Goal: Task Accomplishment & Management: Use online tool/utility

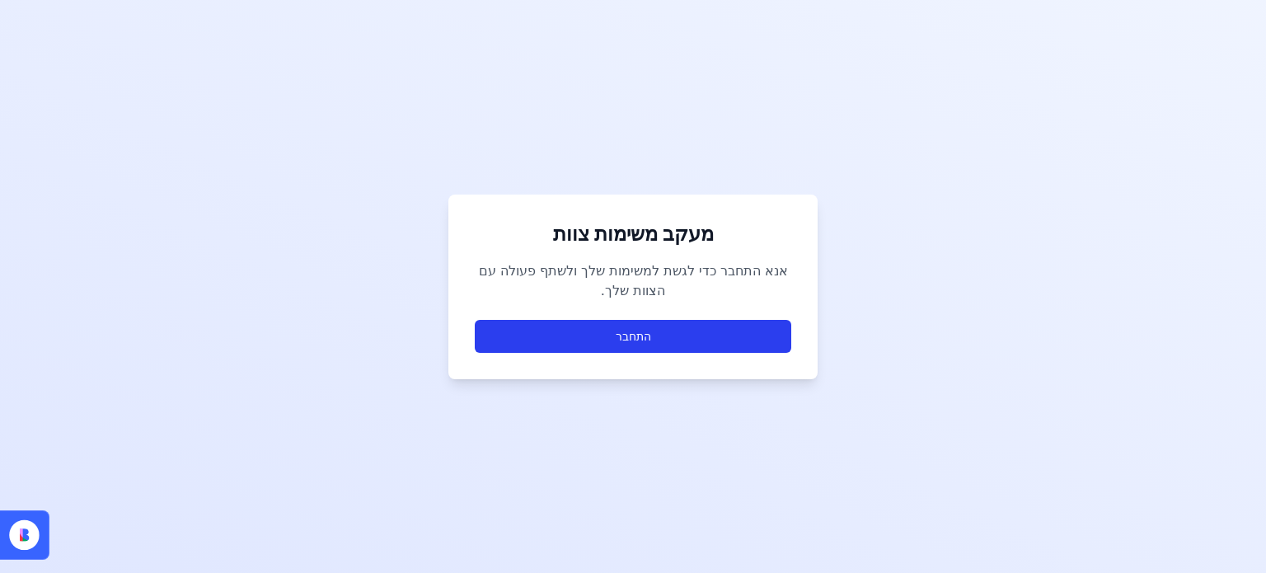
click at [669, 326] on button "התחבר" at bounding box center [633, 336] width 317 height 33
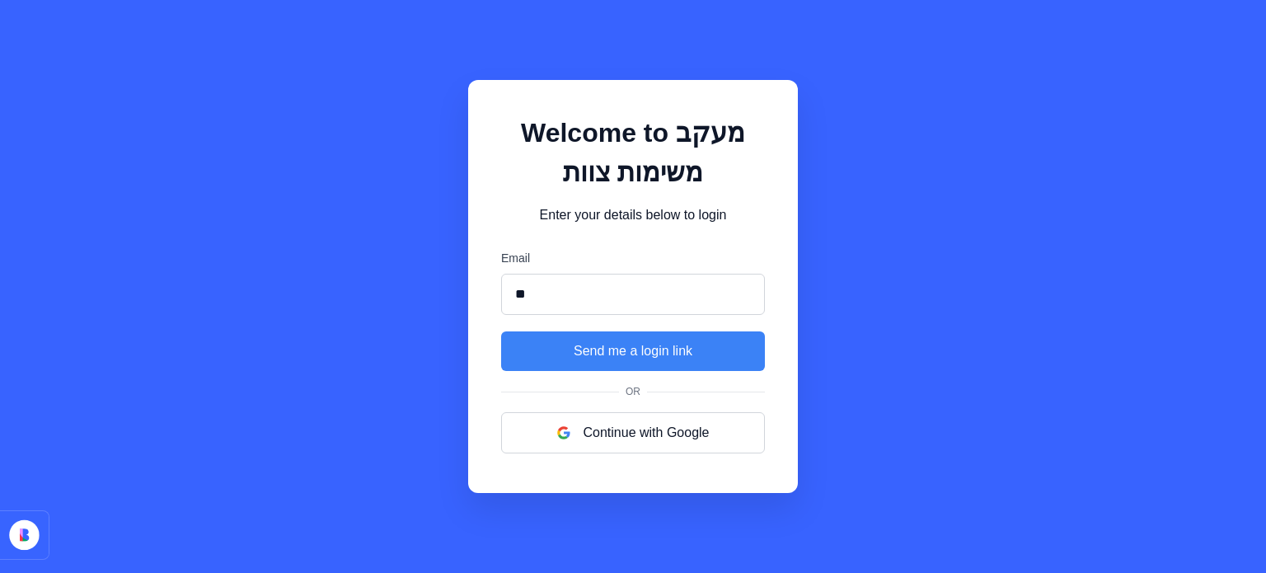
type input "*"
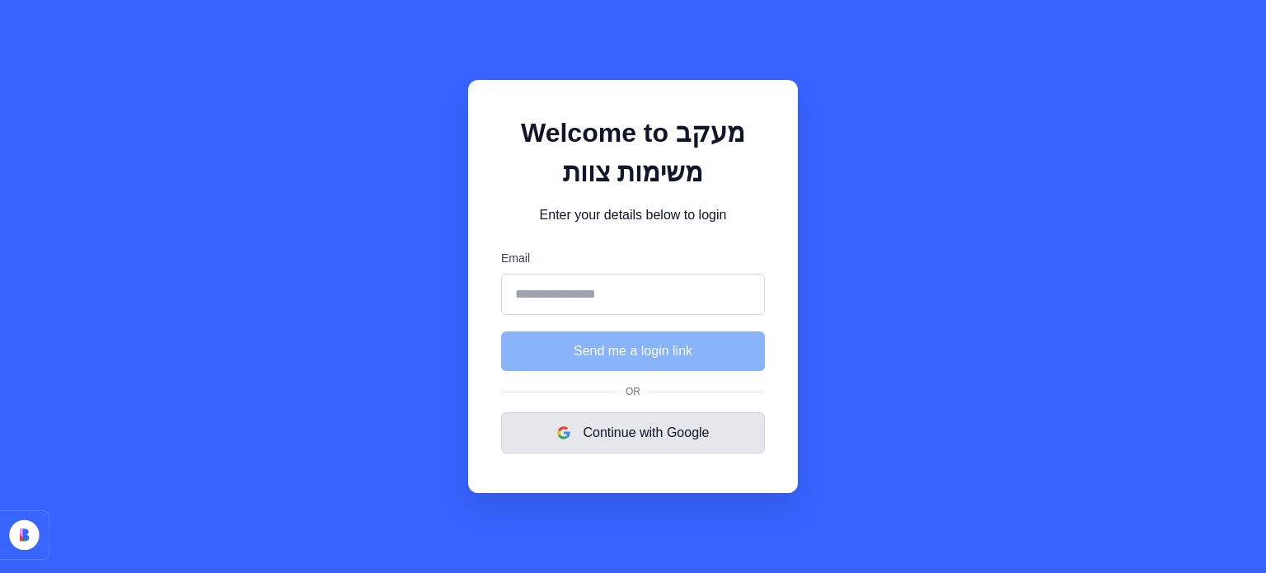
click at [635, 439] on button "Continue with Google" at bounding box center [633, 432] width 264 height 41
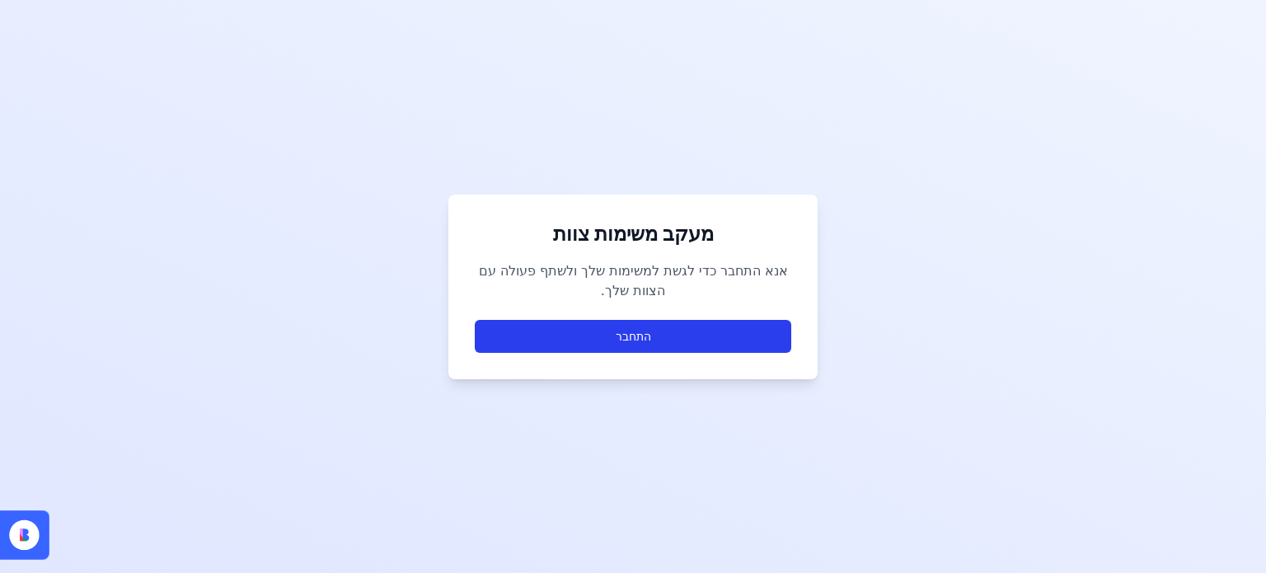
click at [704, 329] on button "התחבר" at bounding box center [633, 336] width 317 height 33
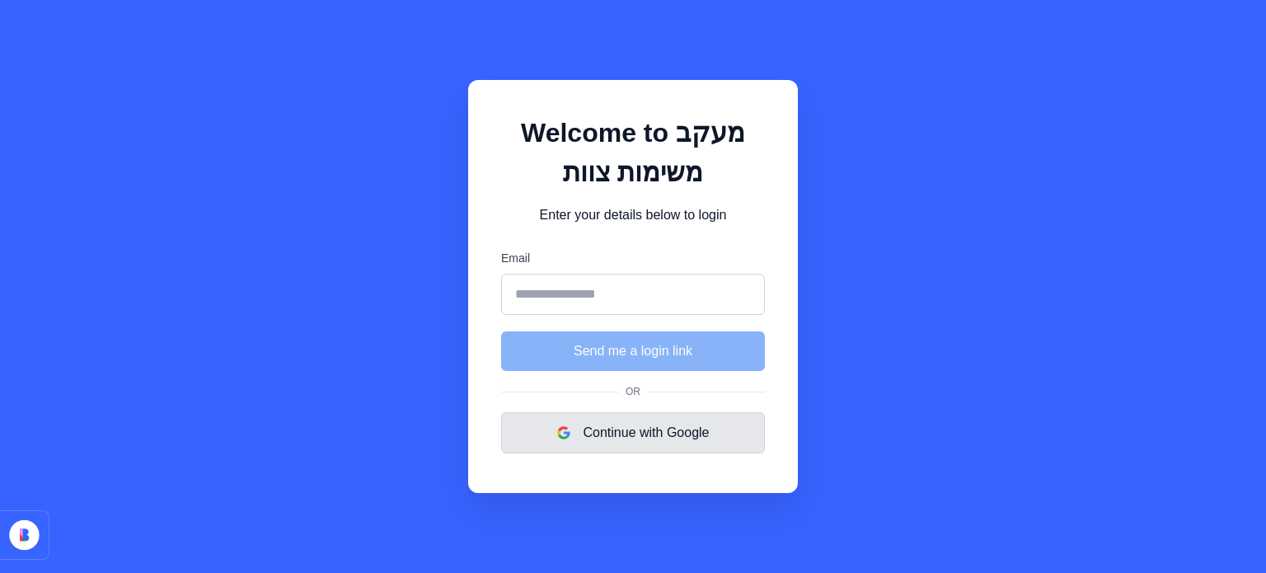
click at [677, 427] on button "Continue with Google" at bounding box center [633, 432] width 264 height 41
